Goal: Information Seeking & Learning: Stay updated

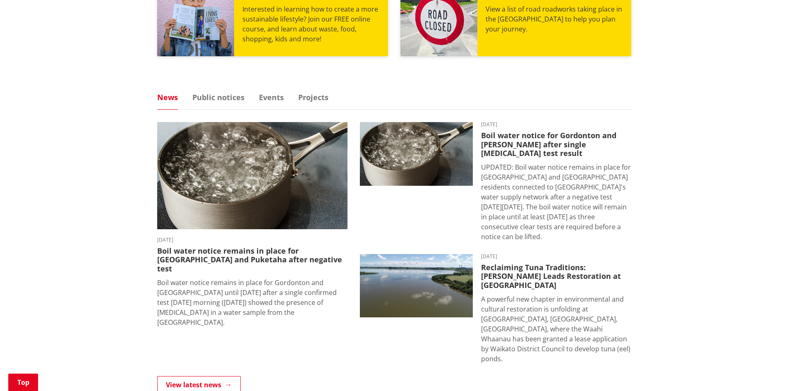
scroll to position [493, 0]
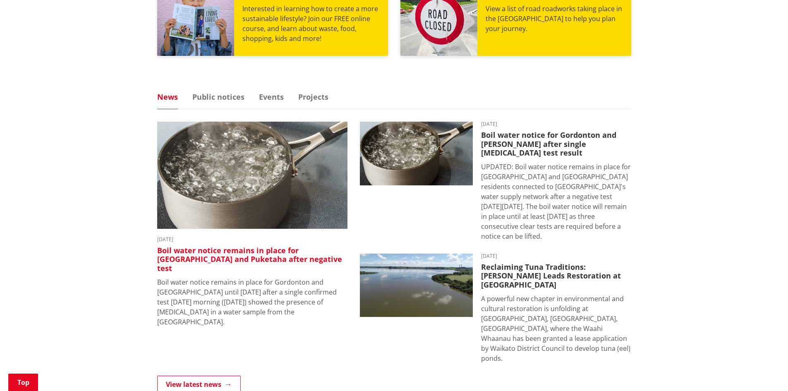
click at [262, 246] on h3 "Boil water notice remains in place for [GEOGRAPHIC_DATA] and Puketaha after neg…" at bounding box center [252, 259] width 190 height 27
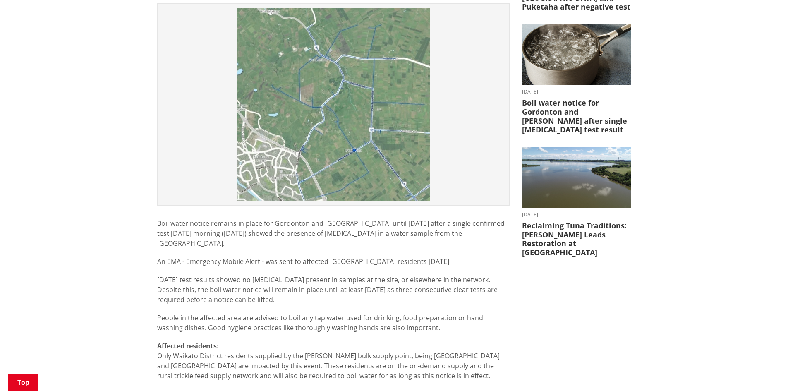
scroll to position [277, 0]
click at [165, 218] on p "Boil water notice remains in place for Gordonton and Puketaha until Tuesday aft…" at bounding box center [333, 233] width 352 height 30
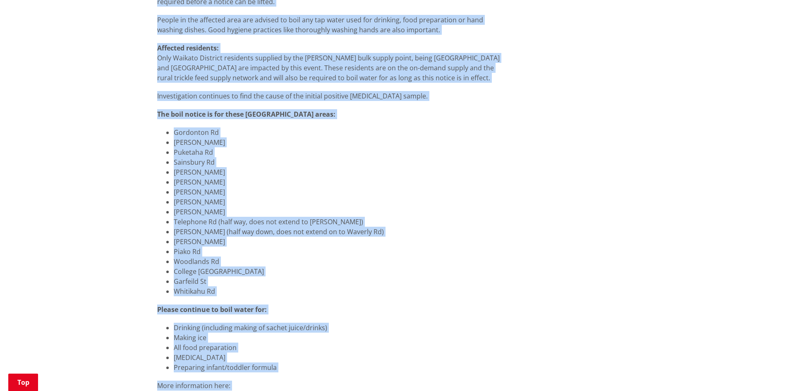
scroll to position [604, 0]
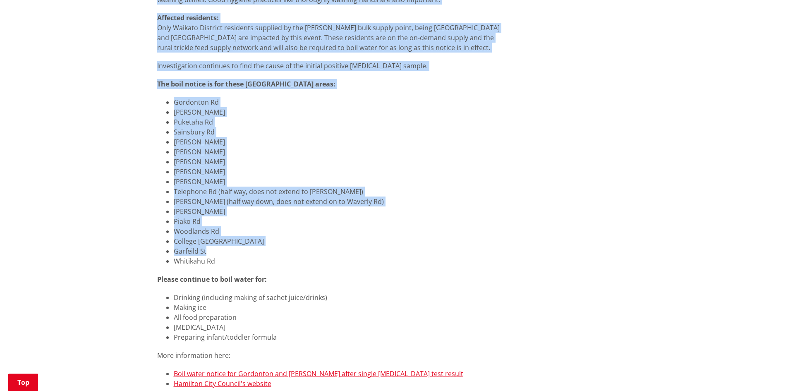
drag, startPoint x: 158, startPoint y: 184, endPoint x: 410, endPoint y: 212, distance: 253.8
click at [410, 212] on div "Boil water notice remains in place for Gordonton and Puketaha until Tuesday aft…" at bounding box center [333, 139] width 352 height 498
copy div "Boil water notice remains in place for Gordonton and Puketaha until Tuesday aft…"
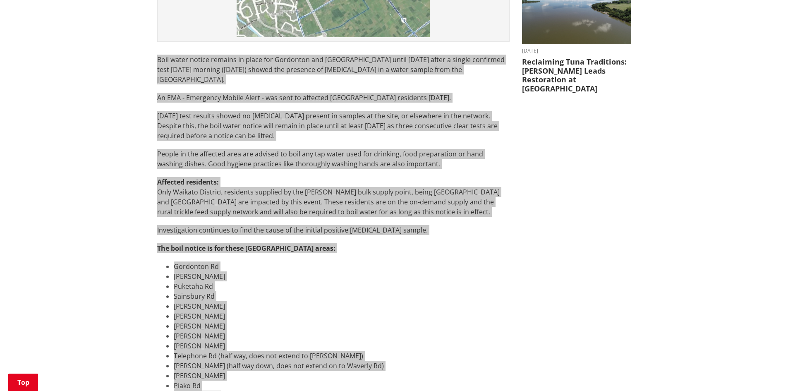
scroll to position [439, 0]
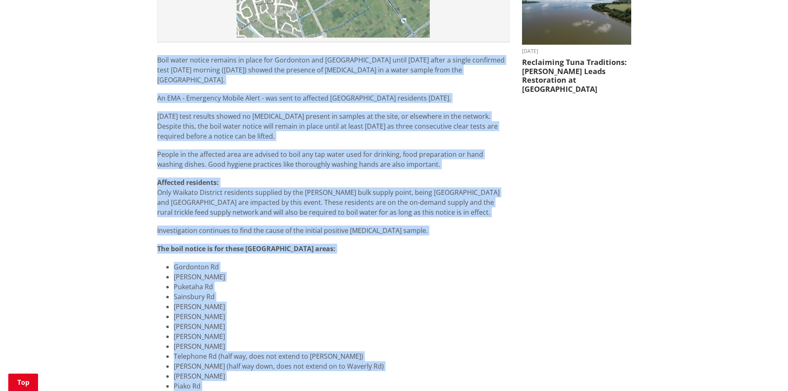
click at [276, 177] on p "Affected residents: Only Waikato District residents supplied by the Greenhill b…" at bounding box center [333, 197] width 352 height 40
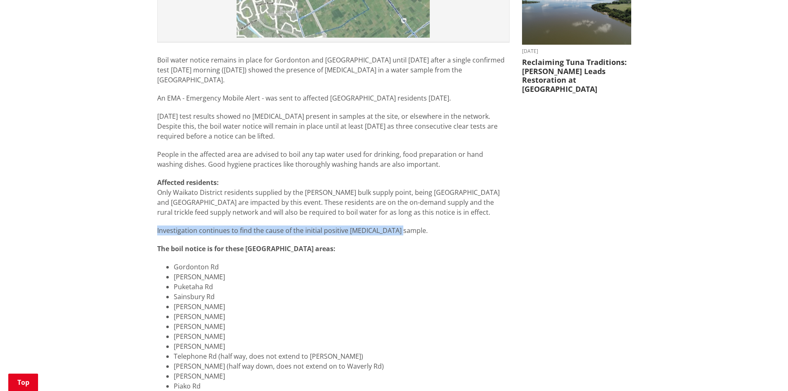
drag, startPoint x: 403, startPoint y: 196, endPoint x: 140, endPoint y: 194, distance: 263.4
click at [140, 194] on div "Home News Boil water notice remains in place for Gordonton and Puketaha after n…" at bounding box center [394, 213] width 788 height 1065
click at [317, 272] on li "Greenhill Rd" at bounding box center [342, 277] width 336 height 10
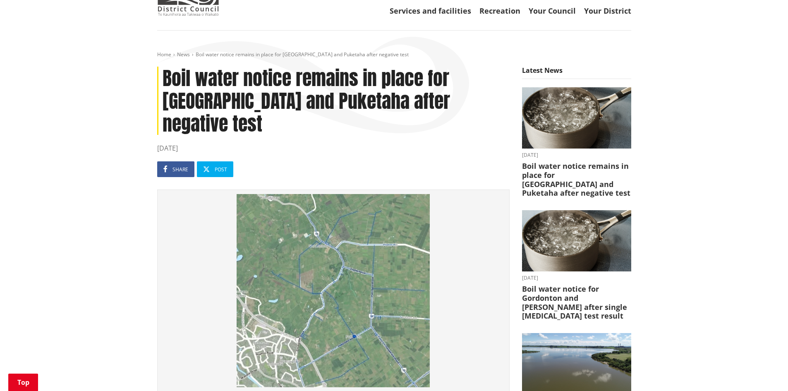
scroll to position [0, 0]
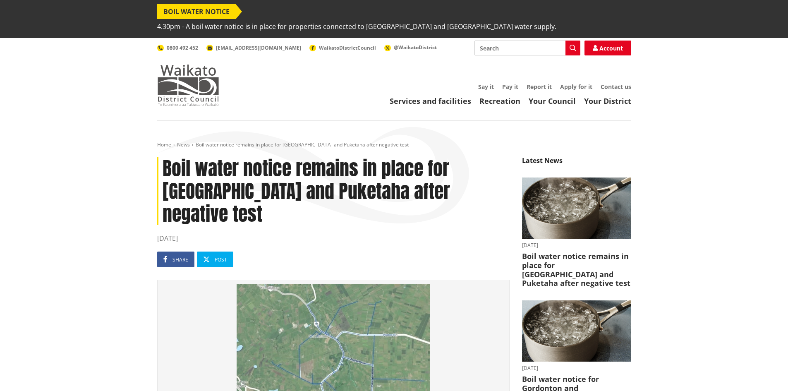
click at [179, 77] on img at bounding box center [188, 84] width 62 height 41
click at [190, 64] on img at bounding box center [188, 84] width 62 height 41
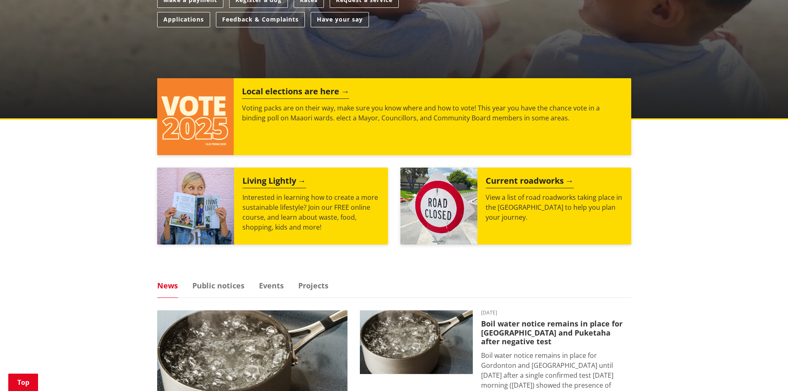
scroll to position [486, 0]
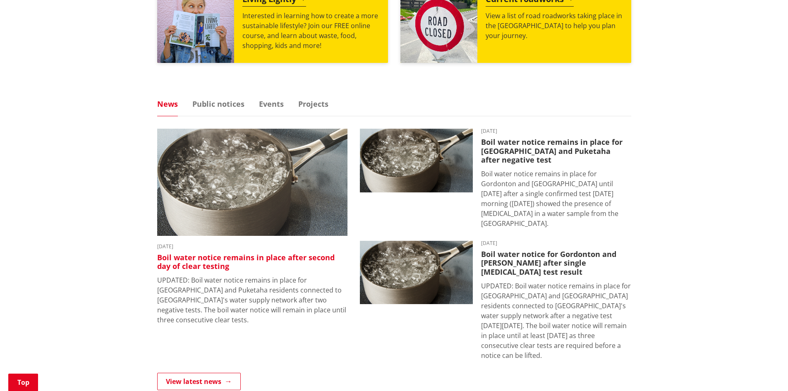
click at [284, 275] on p "UPDATED: Boil water notice remains in place for Gordonton and Puketaha resident…" at bounding box center [252, 300] width 190 height 50
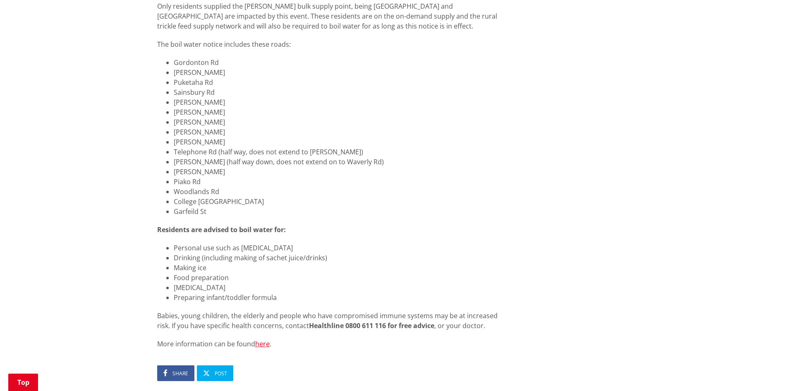
scroll to position [707, 0]
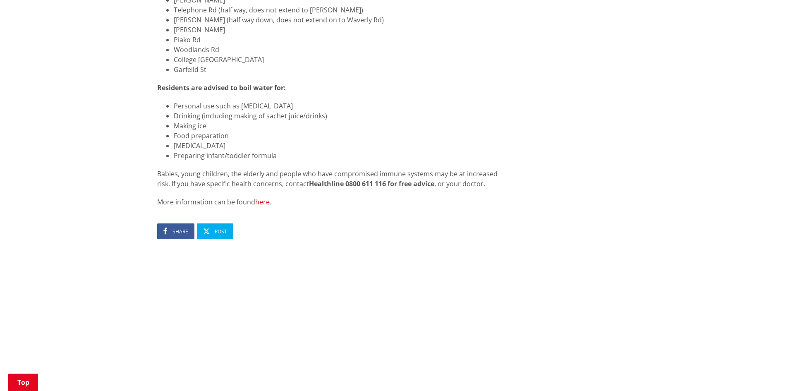
click at [262, 197] on link "here" at bounding box center [262, 201] width 14 height 9
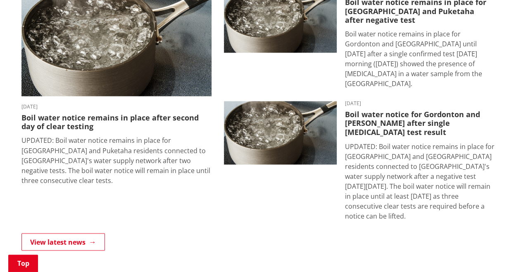
scroll to position [626, 0]
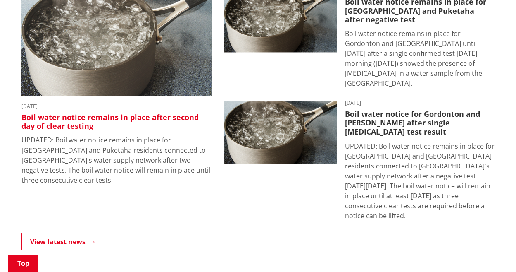
click at [84, 47] on img at bounding box center [116, 41] width 190 height 107
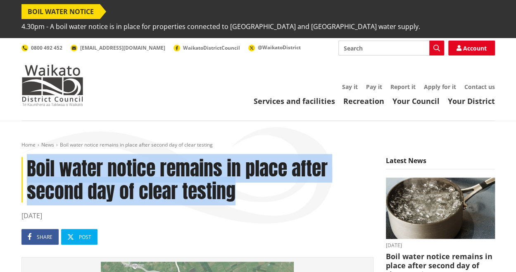
drag, startPoint x: 238, startPoint y: 176, endPoint x: 29, endPoint y: 157, distance: 209.2
click at [29, 157] on h1 "Boil water notice remains in place after second day of clear testing" at bounding box center [197, 179] width 352 height 45
copy h1 "Boil water notice remains in place after second day of clear testing"
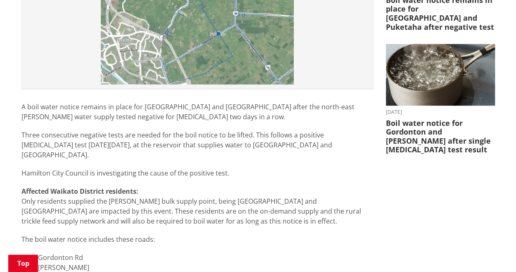
scroll to position [370, 0]
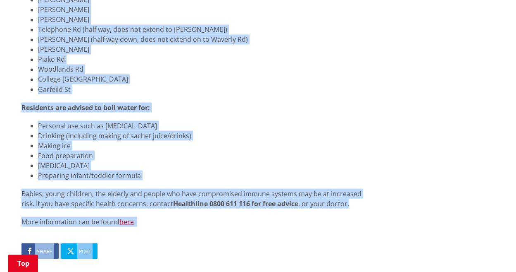
scroll to position [788, 0]
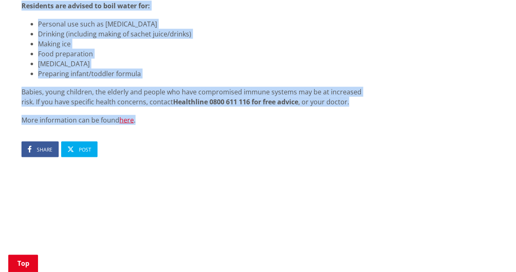
drag, startPoint x: 21, startPoint y: 92, endPoint x: 240, endPoint y: 95, distance: 218.3
copy div "A boil water notice remains in place for Gordonton and Puketaha after the north…"
